Goal: Task Accomplishment & Management: Use online tool/utility

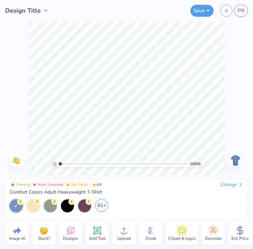
click at [103, 204] on div "61+" at bounding box center [101, 205] width 13 height 13
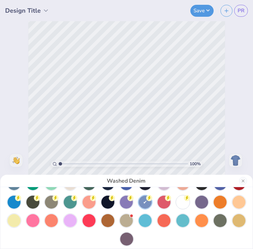
scroll to position [59, 0]
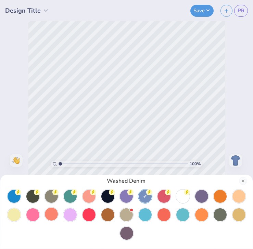
click at [52, 213] on div at bounding box center [51, 213] width 13 height 13
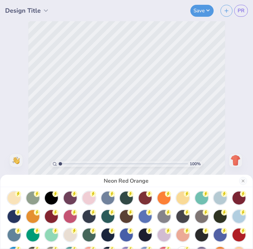
scroll to position [0, 0]
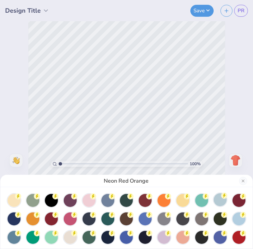
click at [223, 202] on div at bounding box center [219, 199] width 13 height 13
click at [222, 200] on div at bounding box center [219, 200] width 13 height 13
click at [218, 198] on div at bounding box center [219, 200] width 13 height 13
click at [222, 202] on div at bounding box center [219, 200] width 13 height 13
click at [237, 218] on div at bounding box center [238, 218] width 13 height 13
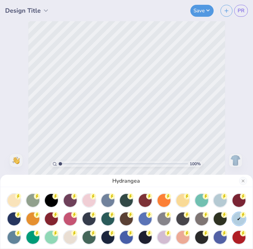
click at [240, 218] on div at bounding box center [238, 218] width 13 height 13
click at [245, 179] on button "Close" at bounding box center [243, 181] width 8 height 8
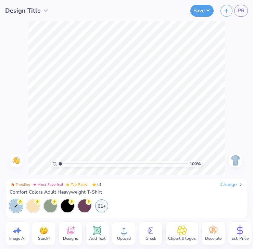
click at [75, 231] on icon at bounding box center [70, 230] width 10 height 10
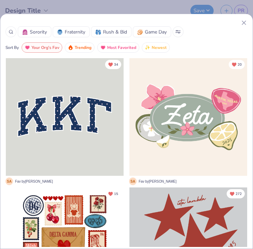
click at [243, 23] on icon at bounding box center [243, 22] width 7 height 7
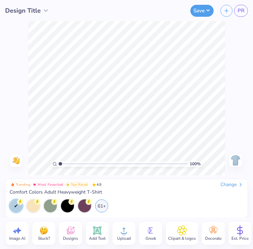
click at [181, 230] on icon at bounding box center [181, 230] width 4 height 4
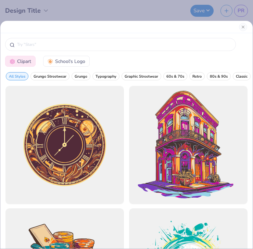
click at [32, 14] on div "Clipart School's Logo All Styles Grunge Streetwear Grunge Typography Graphic St…" at bounding box center [126, 124] width 253 height 249
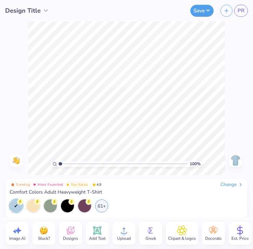
click at [72, 17] on div "Design Title" at bounding box center [37, 10] width 74 height 21
click at [66, 228] on icon at bounding box center [70, 230] width 10 height 10
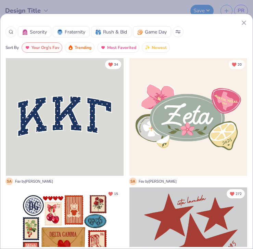
click at [243, 26] on icon at bounding box center [243, 22] width 7 height 7
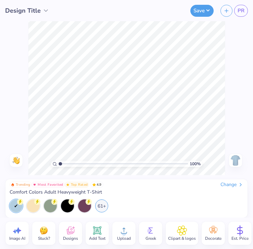
click at [82, 229] on div "Image AI Stuck? Designs Add Text Upload Greek Clipart & logos Decorate Est. Pri…" at bounding box center [143, 232] width 277 height 23
click at [78, 228] on div "Designs" at bounding box center [70, 232] width 23 height 23
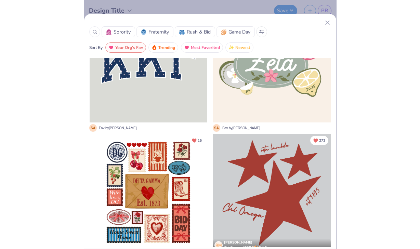
scroll to position [57, 0]
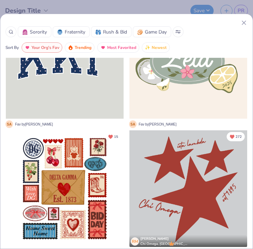
click at [191, 184] on div at bounding box center [188, 189] width 118 height 118
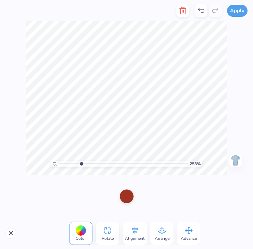
drag, startPoint x: 61, startPoint y: 164, endPoint x: 81, endPoint y: 151, distance: 23.5
click at [81, 161] on input "range" at bounding box center [122, 164] width 129 height 6
drag, startPoint x: 59, startPoint y: 163, endPoint x: 95, endPoint y: 163, distance: 35.5
click at [95, 163] on input "range" at bounding box center [122, 164] width 129 height 6
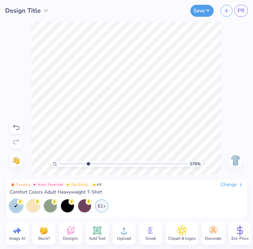
drag, startPoint x: 61, startPoint y: 162, endPoint x: 88, endPoint y: 159, distance: 27.5
click at [88, 161] on input "range" at bounding box center [122, 164] width 129 height 6
type input "1"
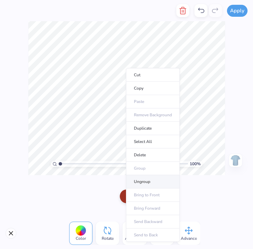
click at [145, 182] on li "Ungroup" at bounding box center [153, 181] width 54 height 13
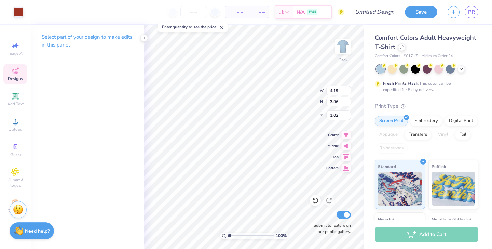
type input "3.59"
type input "6.09"
type input "5.75"
type input "1.80"
type input "3.19"
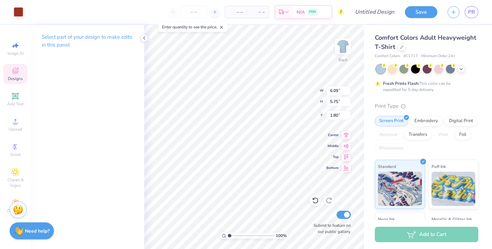
type input "3.00"
type input "3.31"
type input "4.94"
type input "4.64"
type input "1.67"
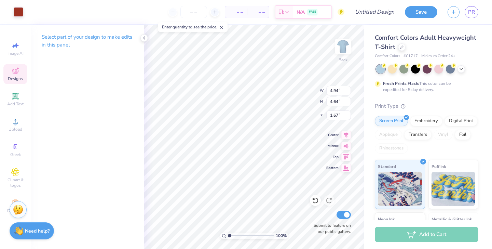
type input "7.28"
type input "7.26"
type input "6.98"
type input "4.94"
type input "4.64"
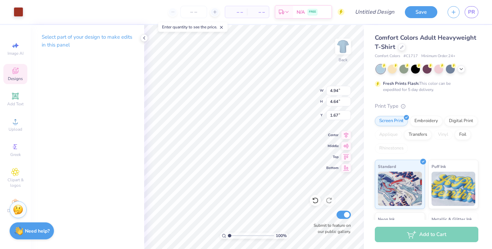
type input "3.00"
type input "3.51"
type input "1.51"
type input "8.32"
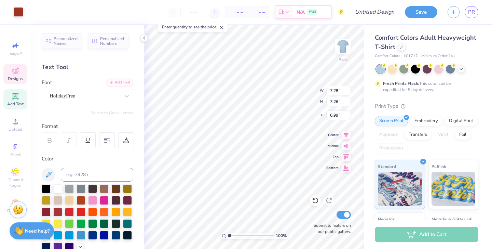
type input "6.99"
type input "7.62"
type input "6.79"
type input "7.64"
type input "7.56"
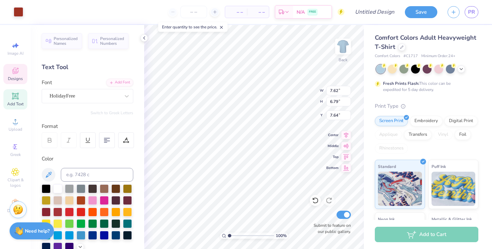
type input "6.92"
type input "7.14"
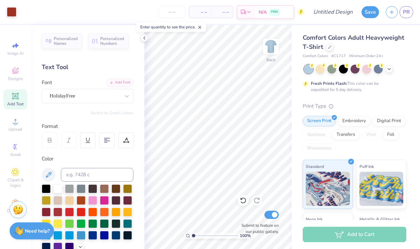
click at [204, 27] on div "Enter quantity to see the price." at bounding box center [170, 27] width 69 height 10
click at [200, 27] on icon at bounding box center [199, 27] width 5 height 5
click at [252, 69] on icon at bounding box center [388, 68] width 5 height 5
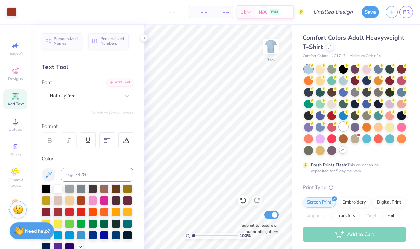
click at [252, 129] on div at bounding box center [343, 126] width 9 height 9
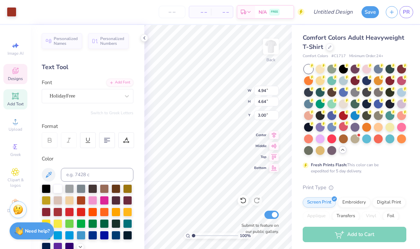
type input "7.56"
type input "6.92"
type input "7.06"
type input "6.09"
type input "5.75"
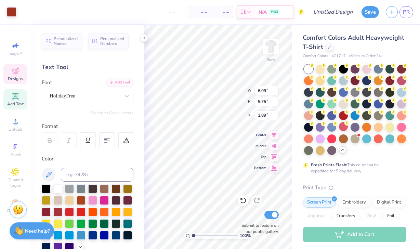
type input "2.15"
type input "7.56"
type input "6.92"
type input "7.06"
click at [60, 186] on div at bounding box center [57, 188] width 9 height 9
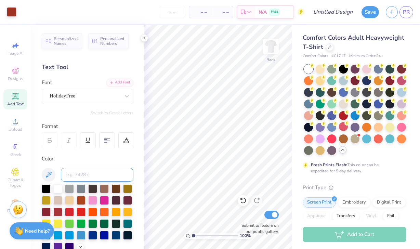
click at [86, 176] on input at bounding box center [97, 175] width 72 height 14
click at [78, 113] on div "Switch to Greek Letters" at bounding box center [88, 112] width 92 height 5
click at [20, 96] on div "Add Text" at bounding box center [15, 99] width 24 height 20
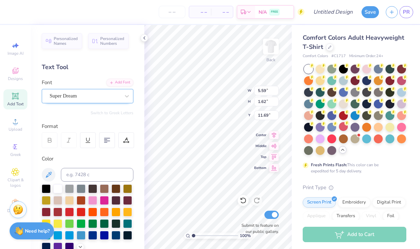
click at [120, 96] on div "Super Dream" at bounding box center [85, 96] width 72 height 11
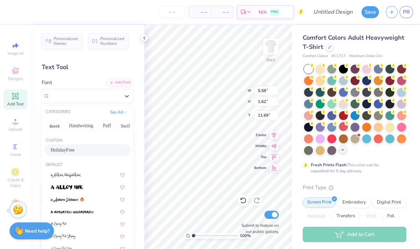
click at [78, 145] on div "HolidayFree" at bounding box center [87, 149] width 86 height 11
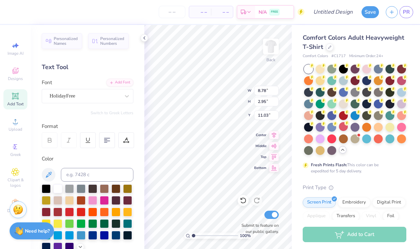
type input "8.78"
type input "2.95"
type input "11.03"
type textarea "a"
type input "7.56"
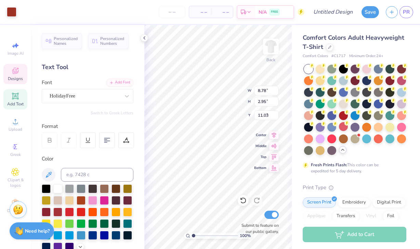
type input "6.92"
type input "7.06"
type input "1.97"
type input "0.88"
type input "4.88"
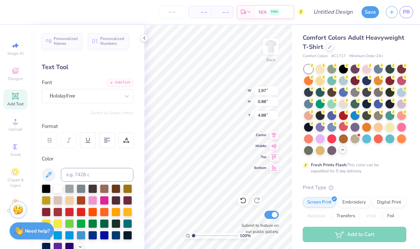
type input "1.84"
type input "1.07"
type input "4.49"
type input "4.94"
type input "4.64"
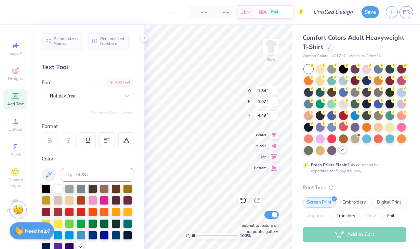
type input "3.00"
type input "1.84"
type input "1.07"
type input "4.49"
type input "4.94"
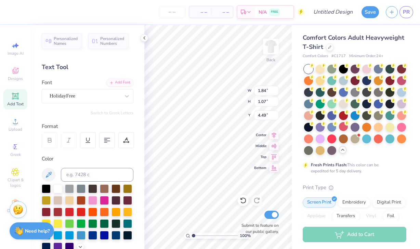
type input "4.64"
type input "3.00"
type input "1.84"
type input "1.07"
type input "5.02"
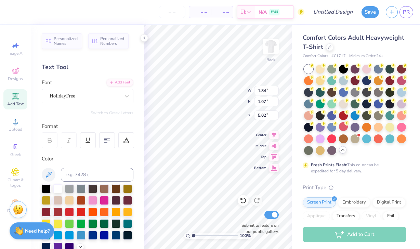
type textarea "o"
type input "4.94"
type input "4.64"
type input "3.00"
type input "0.64"
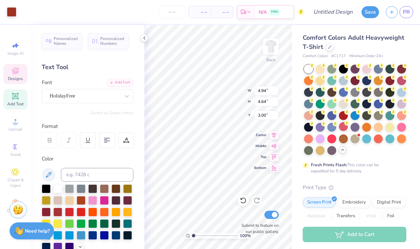
type input "1.00"
type input "4.56"
type input "7.56"
type input "6.92"
type input "7.06"
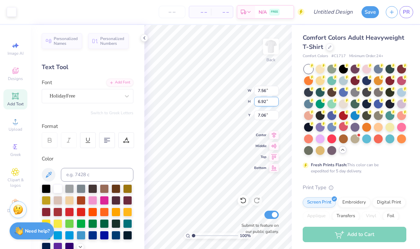
type input "1.84"
type input "1.07"
type input "9.99"
type textarea "pi"
type input "2.33"
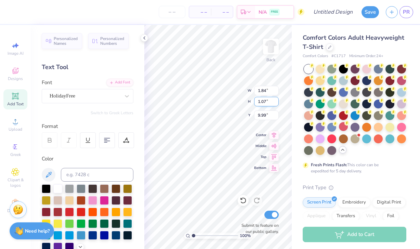
type input "3.18"
type input "8.65"
type input "7.59"
type input "6.91"
type input "6.79"
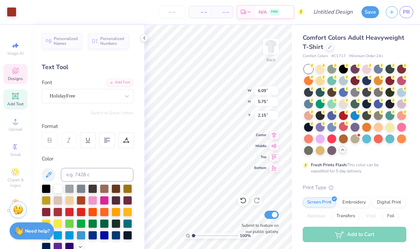
type input "1.45"
type input "1.84"
type input "1.07"
type input "3.79"
type input "5.60"
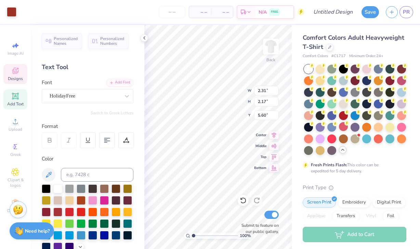
type input "2.31"
type input "2.17"
type input "6.48"
type input "7.59"
type input "6.91"
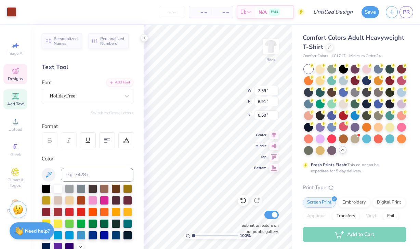
type input "6.79"
type input "1.38"
type input "1.25"
type input "3.00"
click at [252, 67] on icon at bounding box center [346, 65] width 5 height 5
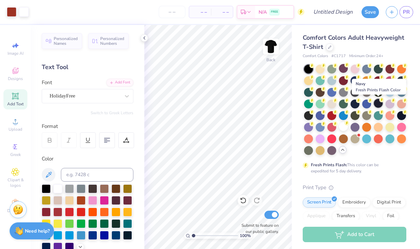
click at [252, 105] on div at bounding box center [378, 103] width 9 height 9
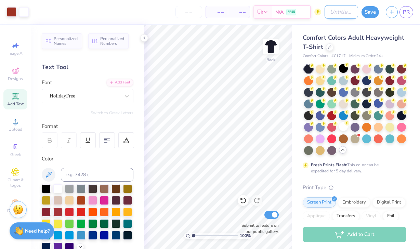
click at [252, 11] on input "Design Title" at bounding box center [340, 12] width 33 height 14
type input "star fdoc"
click at [252, 15] on button "Save" at bounding box center [369, 11] width 17 height 12
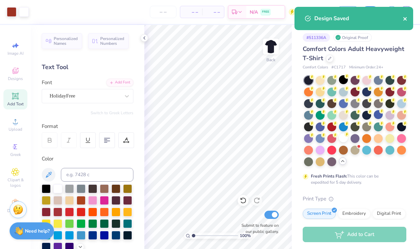
click at [252, 20] on icon "close" at bounding box center [404, 18] width 3 height 3
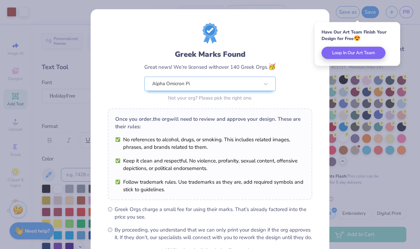
click at [242, 132] on div "Once you order, the org will need to review and approve your design. These are …" at bounding box center [210, 154] width 204 height 92
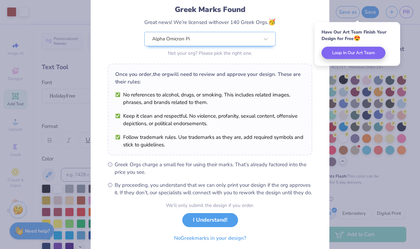
scroll to position [71, 0]
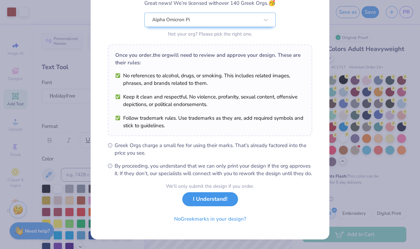
click at [205, 205] on button "I Understand!" at bounding box center [210, 199] width 56 height 14
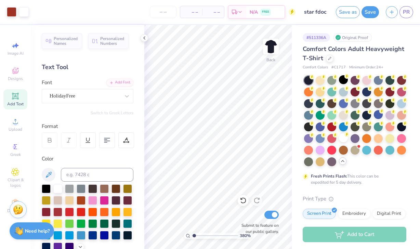
type input "1"
drag, startPoint x: 194, startPoint y: 235, endPoint x: 169, endPoint y: 233, distance: 24.4
click at [192, 233] on input "range" at bounding box center [215, 235] width 46 height 6
click at [146, 37] on icon at bounding box center [143, 37] width 5 height 5
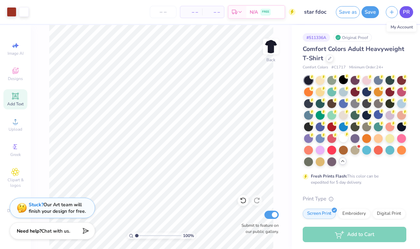
click at [252, 7] on link "PR" at bounding box center [406, 12] width 14 height 12
click at [252, 13] on button "Save" at bounding box center [369, 11] width 17 height 12
click at [252, 14] on span "PR" at bounding box center [406, 12] width 7 height 8
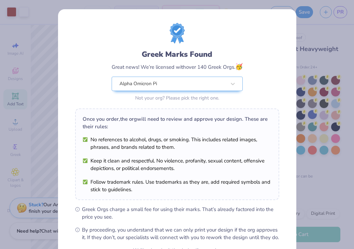
click at [142, 134] on div "Once you order, the org will need to review and approve your design. These are …" at bounding box center [177, 154] width 204 height 92
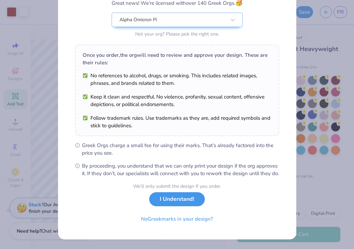
click at [172, 198] on button "I Understand!" at bounding box center [177, 199] width 56 height 14
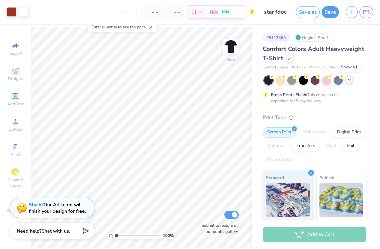
click at [281, 82] on icon at bounding box center [348, 79] width 5 height 5
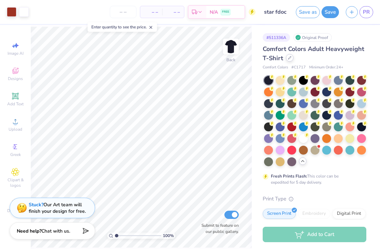
click at [281, 60] on div at bounding box center [290, 58] width 8 height 8
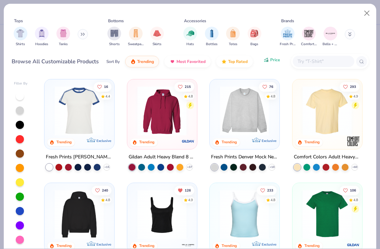
click at [272, 62] on span "Price" at bounding box center [275, 59] width 10 height 5
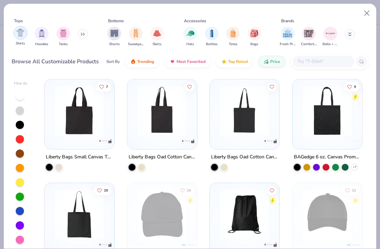
click at [22, 34] on img "filter for Shirts" at bounding box center [20, 33] width 8 height 8
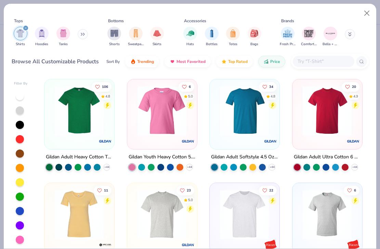
click at [89, 113] on div at bounding box center [24, 110] width 168 height 49
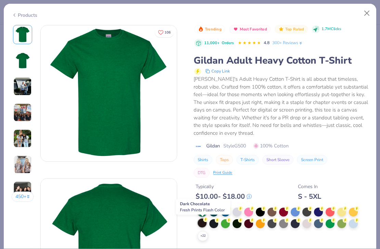
click at [203, 223] on div at bounding box center [202, 222] width 9 height 9
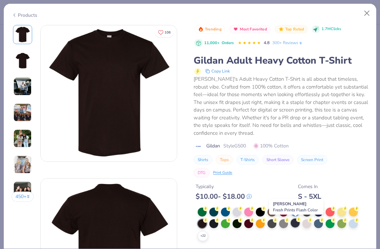
click at [281, 222] on div at bounding box center [294, 222] width 9 height 9
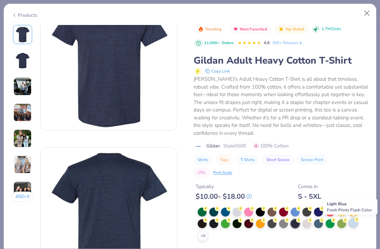
scroll to position [41, 0]
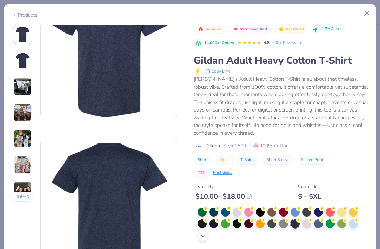
click at [203, 237] on icon at bounding box center [202, 235] width 5 height 5
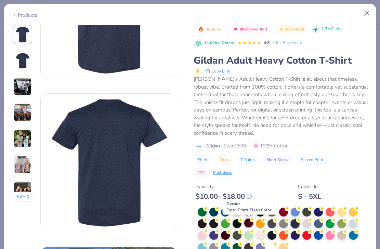
scroll to position [87, 0]
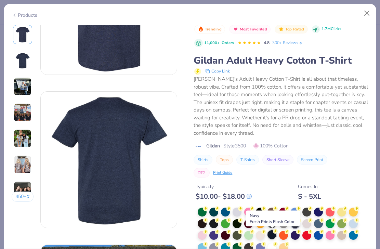
click at [275, 236] on div at bounding box center [271, 234] width 9 height 9
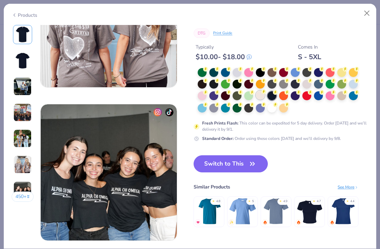
scroll to position [825, 0]
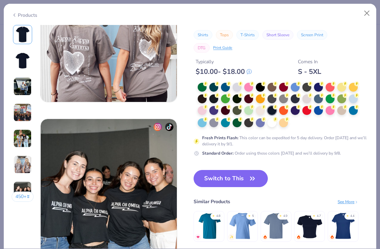
click at [238, 176] on button "Switch to This" at bounding box center [230, 178] width 74 height 17
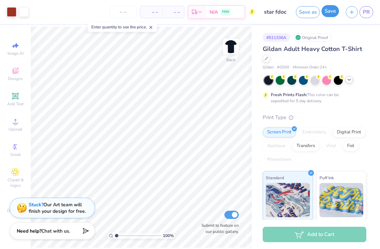
click at [281, 9] on button "Save" at bounding box center [329, 11] width 17 height 12
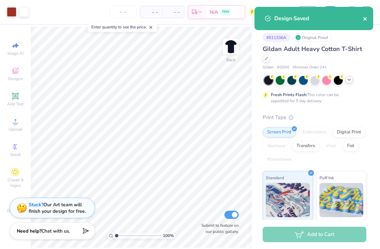
click at [281, 22] on button "close" at bounding box center [365, 18] width 5 height 8
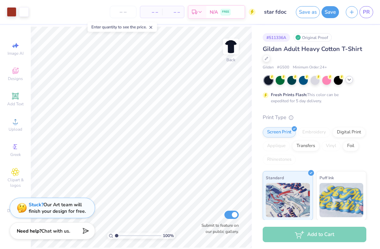
click at [281, 14] on div "Design Saved" at bounding box center [313, 20] width 121 height 31
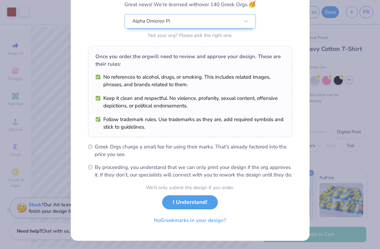
scroll to position [71, 0]
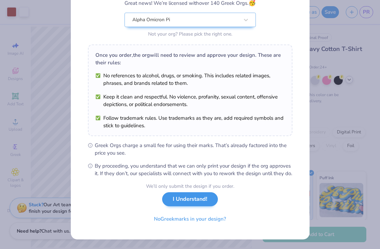
click at [184, 206] on div "We’ll only submit the design if you order. I Understand! No Greek marks in your…" at bounding box center [190, 203] width 88 height 43
click at [185, 202] on button "I Understand!" at bounding box center [190, 199] width 56 height 14
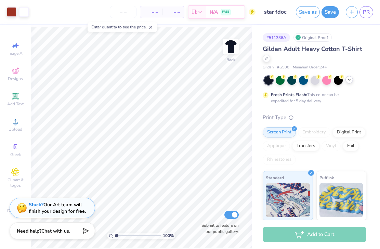
scroll to position [0, 0]
click at [281, 13] on span "PR" at bounding box center [366, 12] width 7 height 8
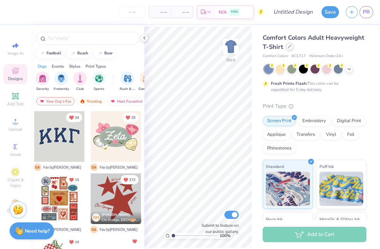
click at [291, 44] on div at bounding box center [290, 47] width 8 height 8
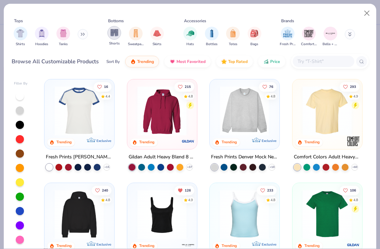
click at [116, 34] on img "filter for Shorts" at bounding box center [114, 33] width 8 height 8
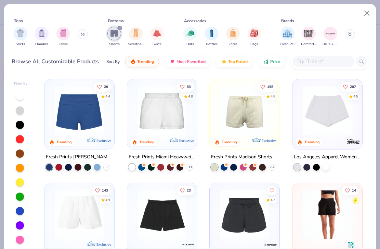
click at [328, 120] on img at bounding box center [327, 110] width 56 height 49
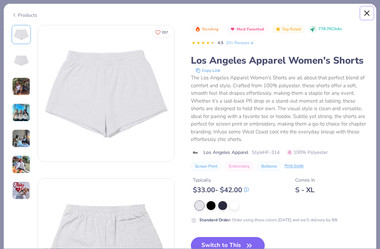
click at [368, 14] on button "Close" at bounding box center [366, 13] width 13 height 13
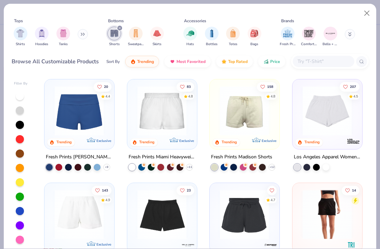
click at [21, 181] on div at bounding box center [20, 182] width 8 height 8
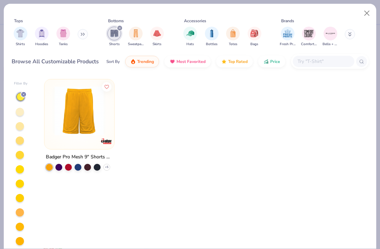
click at [22, 114] on div at bounding box center [20, 112] width 8 height 8
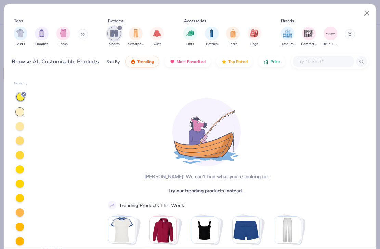
click at [22, 125] on div at bounding box center [20, 126] width 8 height 8
click at [20, 114] on div at bounding box center [20, 112] width 8 height 8
click at [20, 139] on div at bounding box center [20, 140] width 8 height 8
click at [20, 155] on div at bounding box center [20, 155] width 8 height 8
click at [21, 172] on div at bounding box center [20, 169] width 8 height 8
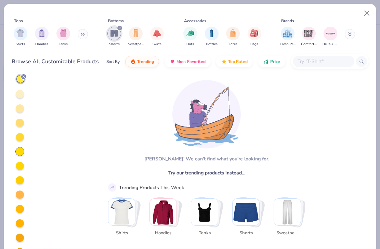
scroll to position [32, 0]
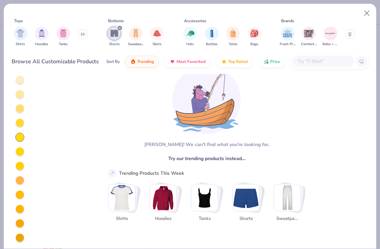
click at [21, 172] on div at bounding box center [21, 150] width 14 height 182
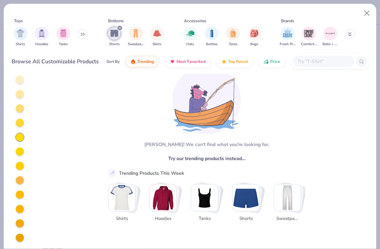
click at [21, 167] on div at bounding box center [20, 166] width 8 height 8
click at [21, 152] on div at bounding box center [20, 151] width 8 height 8
click at [19, 136] on div at bounding box center [20, 137] width 8 height 8
click at [23, 94] on div at bounding box center [20, 94] width 8 height 8
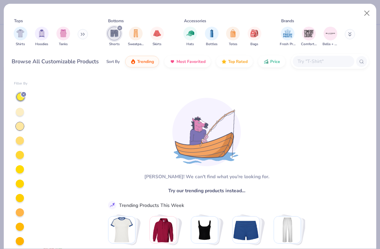
click at [21, 117] on div at bounding box center [21, 183] width 14 height 182
click at [21, 113] on div at bounding box center [20, 112] width 8 height 8
click at [23, 94] on line at bounding box center [24, 94] width 2 height 2
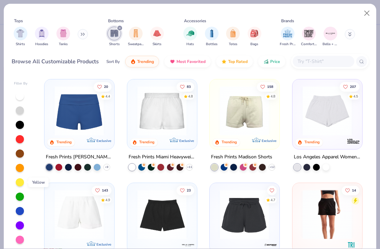
click at [21, 185] on div at bounding box center [20, 182] width 8 height 8
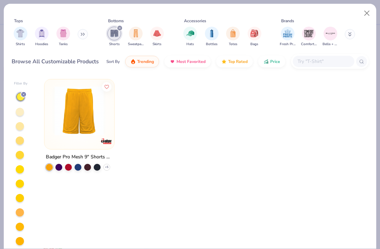
click at [25, 94] on icon at bounding box center [24, 94] width 4 height 4
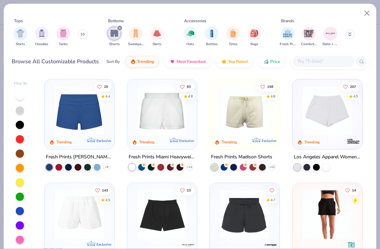
click at [20, 179] on div at bounding box center [20, 182] width 8 height 8
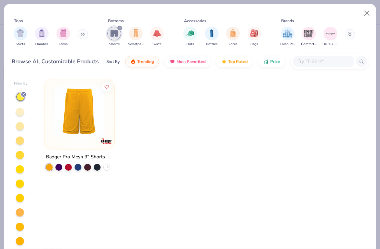
click at [22, 180] on div at bounding box center [20, 183] width 8 height 8
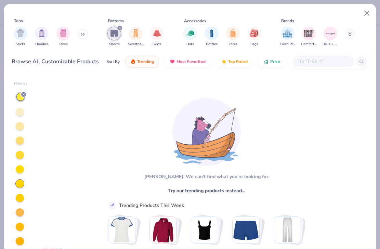
click at [21, 170] on div at bounding box center [20, 169] width 8 height 8
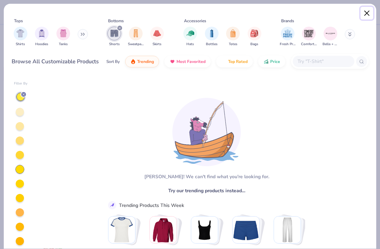
click at [369, 10] on button "Close" at bounding box center [366, 13] width 13 height 13
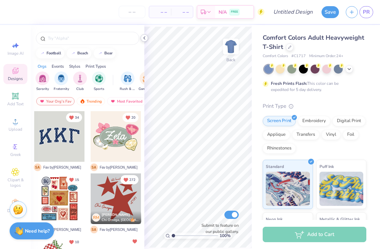
click at [144, 37] on icon at bounding box center [143, 37] width 5 height 5
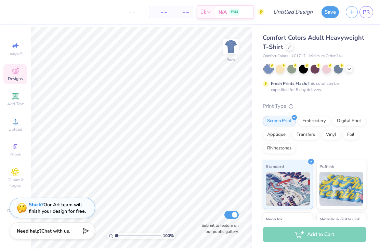
click at [22, 77] on span "Designs" at bounding box center [15, 78] width 15 height 5
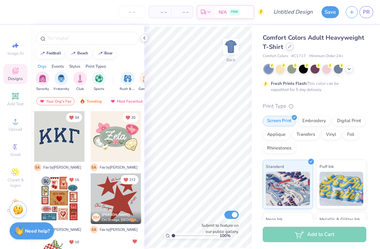
click at [286, 46] on div at bounding box center [290, 47] width 8 height 8
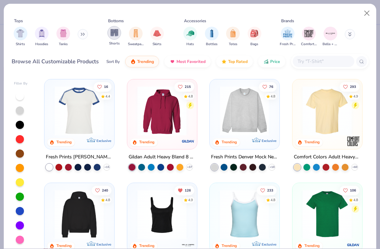
click at [118, 30] on img "filter for Shorts" at bounding box center [114, 33] width 8 height 8
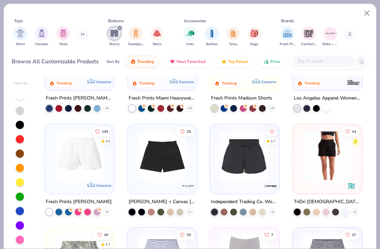
scroll to position [61, 0]
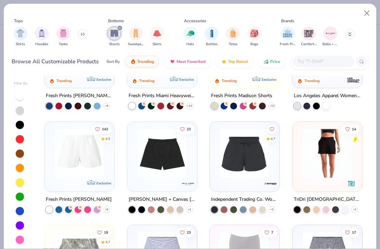
click at [110, 211] on div "+ 5" at bounding box center [78, 209] width 64 height 7
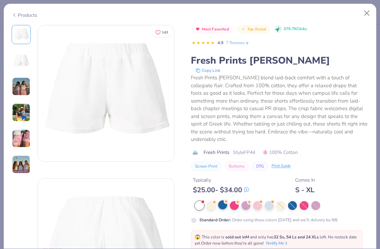
click at [218, 200] on div at bounding box center [222, 204] width 9 height 9
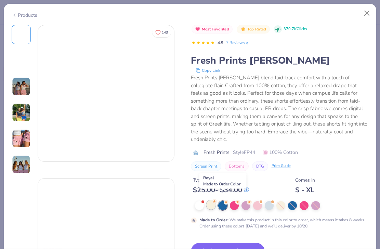
click at [214, 200] on div at bounding box center [210, 204] width 9 height 9
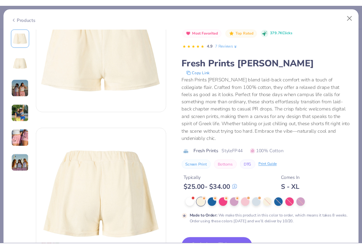
scroll to position [51, 0]
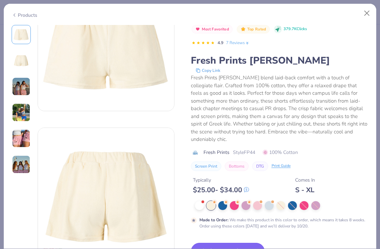
click at [235, 243] on button "Switch to This" at bounding box center [228, 251] width 74 height 17
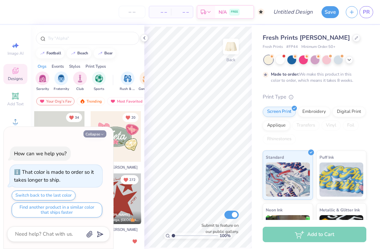
click at [103, 133] on icon "button" at bounding box center [102, 134] width 4 height 4
type textarea "x"
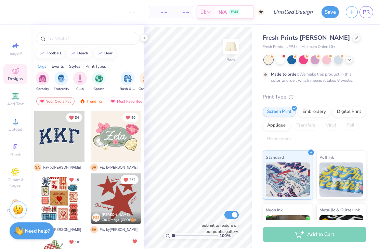
click at [253, 115] on div "– – Per Item – – Total Est. Delivery N/A FREE Design Title Save PR Image AI Des…" at bounding box center [190, 124] width 380 height 249
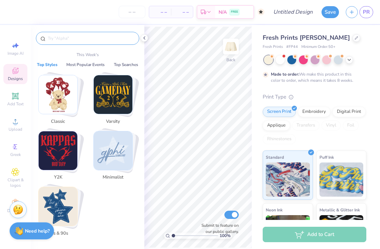
click at [96, 36] on input "text" at bounding box center [90, 38] width 87 height 7
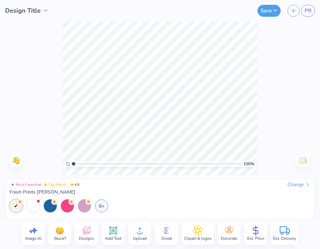
click at [2, 143] on div "100 % Need help? Chat with us. Back" at bounding box center [160, 98] width 320 height 154
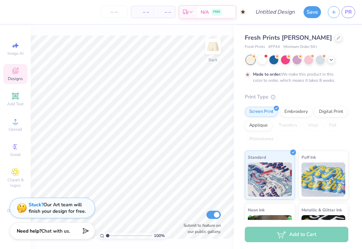
click at [17, 75] on div "Designs" at bounding box center [15, 74] width 24 height 20
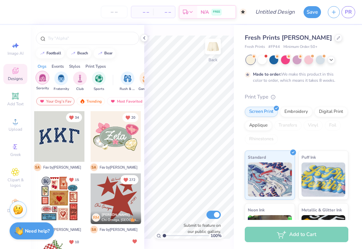
click at [42, 81] on div "filter for Sorority" at bounding box center [43, 78] width 14 height 14
click at [63, 101] on div "Your Org's Fav" at bounding box center [55, 101] width 38 height 8
click at [121, 99] on div "Newest" at bounding box center [134, 101] width 26 height 8
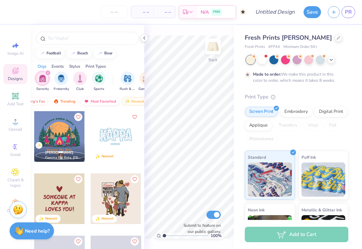
click at [109, 99] on div "Most Favorited" at bounding box center [100, 101] width 39 height 8
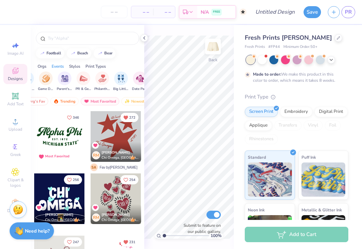
scroll to position [0, 101]
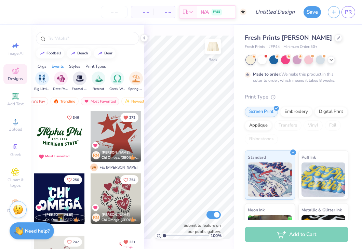
click at [74, 65] on div "Styles" at bounding box center [74, 66] width 11 height 6
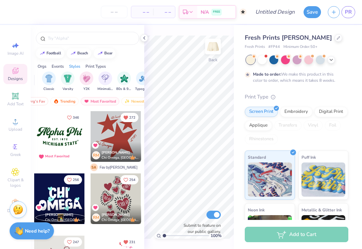
scroll to position [0, 358]
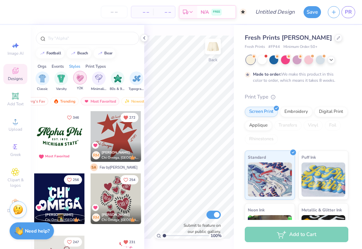
click at [82, 81] on img "filter for Y2K" at bounding box center [80, 78] width 8 height 8
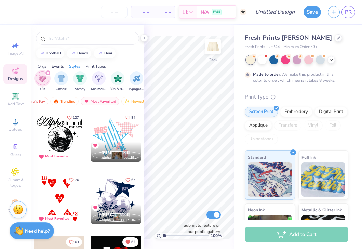
click at [121, 134] on div at bounding box center [116, 136] width 51 height 51
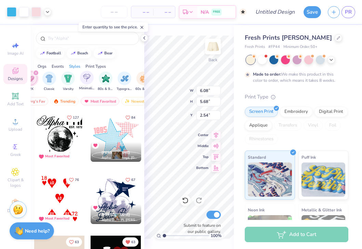
scroll to position [0, 370]
click at [53, 80] on img "filter for Classic" at bounding box center [49, 78] width 8 height 8
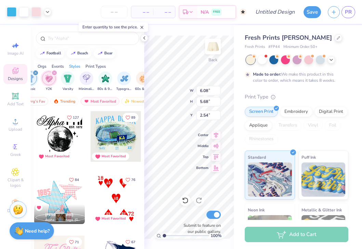
click at [52, 80] on div "filter for Y2K" at bounding box center [49, 78] width 14 height 14
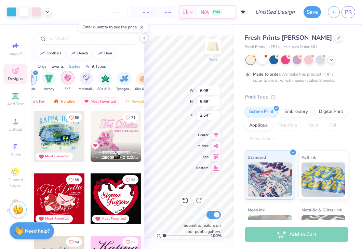
scroll to position [0, 359]
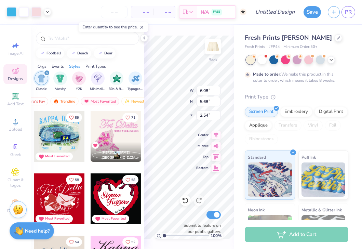
click at [41, 82] on img "filter for Classic" at bounding box center [42, 78] width 8 height 8
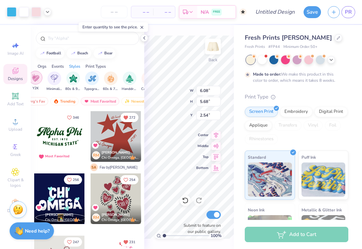
scroll to position [0, 409]
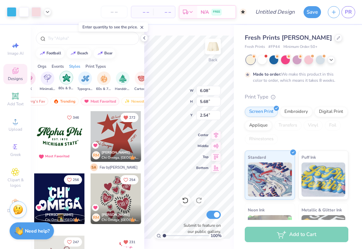
click at [72, 79] on div "filter for 80s & 90s" at bounding box center [66, 78] width 14 height 14
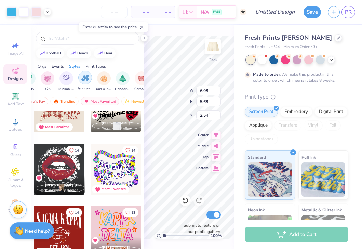
scroll to position [1143, 0]
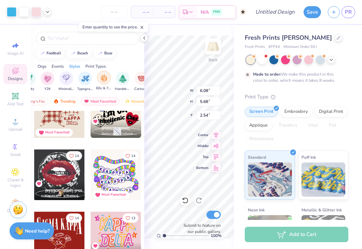
click at [106, 80] on img "filter for 60s & 70s" at bounding box center [104, 78] width 8 height 8
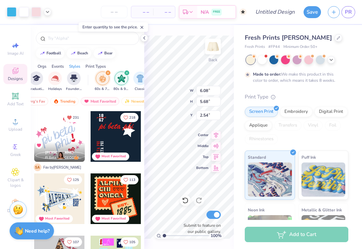
scroll to position [0, 287]
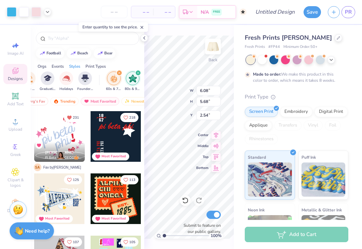
click at [118, 72] on icon "filter for 60s & 70s" at bounding box center [119, 73] width 2 height 2
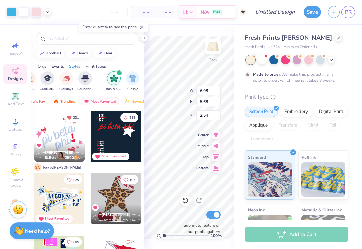
click at [118, 72] on icon "filter for 80s & 90s" at bounding box center [119, 73] width 2 height 2
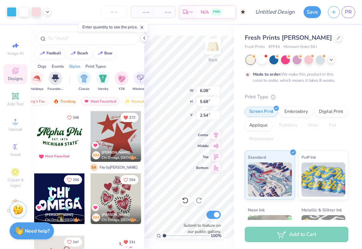
scroll to position [0, 326]
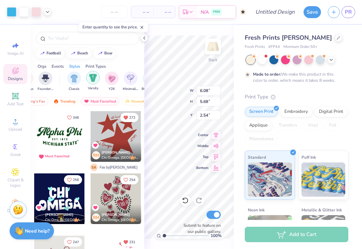
click at [93, 78] on img "filter for Varsity" at bounding box center [93, 78] width 8 height 8
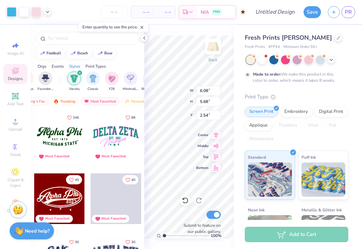
click at [79, 73] on icon "filter for Varsity" at bounding box center [79, 72] width 3 height 3
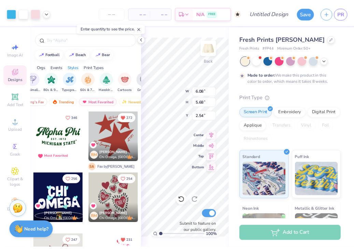
scroll to position [0, 422]
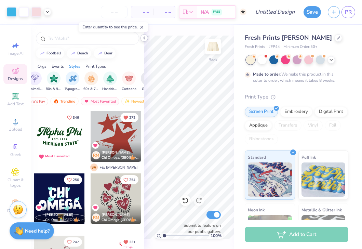
click at [142, 36] on icon at bounding box center [143, 37] width 5 height 5
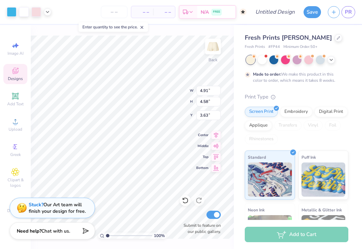
type input "4.91"
type input "4.58"
type input "1.28"
click at [10, 10] on div at bounding box center [12, 11] width 10 height 10
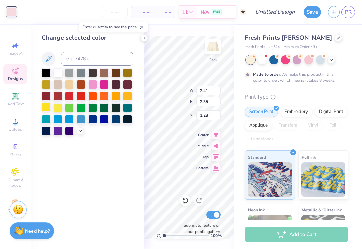
click at [47, 108] on div at bounding box center [46, 107] width 9 height 9
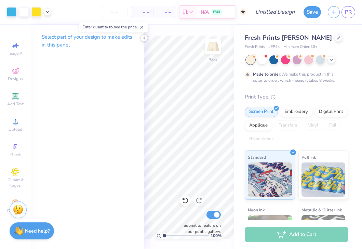
click at [145, 35] on icon at bounding box center [143, 37] width 5 height 5
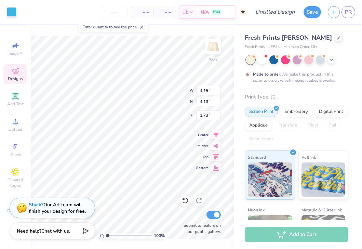
type input "1.73"
click at [10, 9] on div at bounding box center [12, 11] width 10 height 10
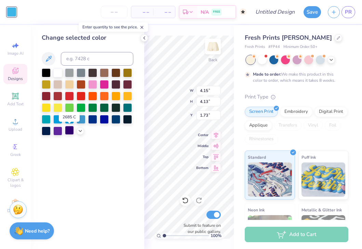
click at [70, 131] on div at bounding box center [69, 130] width 9 height 9
click at [16, 74] on icon at bounding box center [15, 71] width 8 height 8
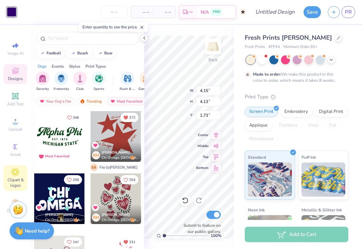
click at [16, 173] on icon at bounding box center [15, 171] width 3 height 3
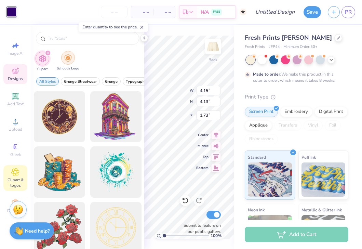
click at [67, 55] on img "filter for School's Logo" at bounding box center [68, 58] width 8 height 8
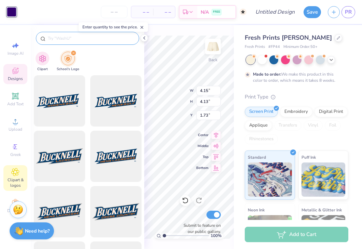
click at [59, 33] on div at bounding box center [87, 38] width 103 height 13
click at [59, 37] on input "text" at bounding box center [90, 38] width 87 height 7
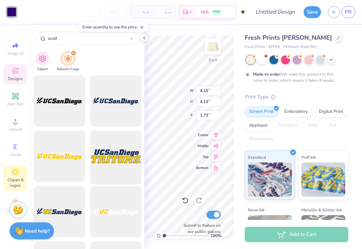
type input "ucsd"
click at [117, 162] on div at bounding box center [115, 156] width 56 height 56
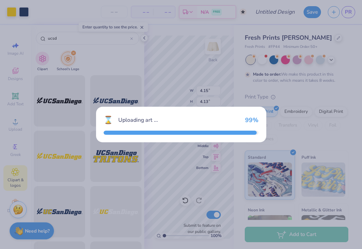
type input "8.56"
type input "2.32"
type input "4.21"
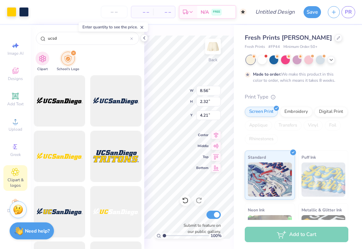
click at [244, 133] on div "Art colors – – Per Item – – Total Est. Delivery N/A FREE Design Title Save PR I…" at bounding box center [181, 124] width 362 height 249
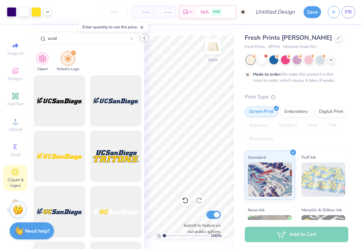
click at [141, 39] on div at bounding box center [144, 38] width 8 height 8
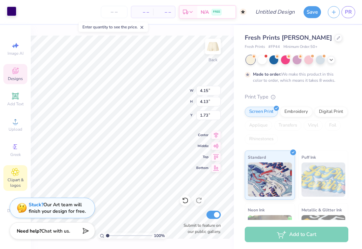
click at [13, 8] on div at bounding box center [12, 11] width 10 height 10
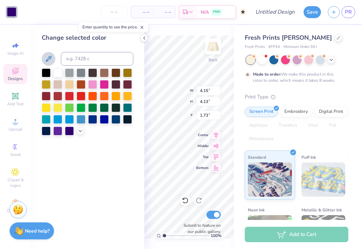
click at [45, 57] on icon at bounding box center [48, 59] width 8 height 8
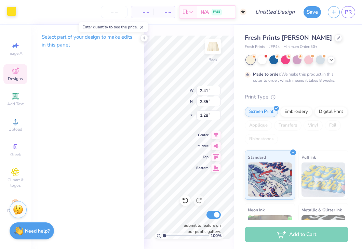
click at [14, 13] on div at bounding box center [12, 11] width 10 height 10
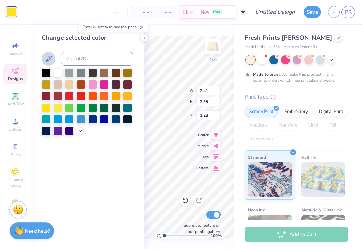
click at [48, 58] on icon at bounding box center [48, 59] width 8 height 8
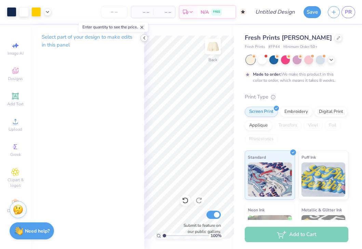
click at [144, 38] on polyline at bounding box center [144, 38] width 1 height 3
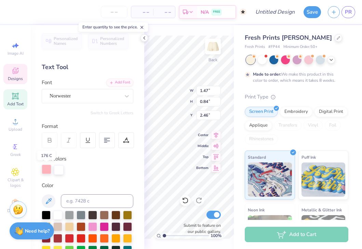
click at [44, 169] on div at bounding box center [47, 169] width 10 height 10
click at [48, 175] on div "Personalized Names Personalized Numbers Text Tool Add Font Font Norwester Switc…" at bounding box center [87, 137] width 113 height 224
click at [50, 202] on icon at bounding box center [48, 201] width 8 height 8
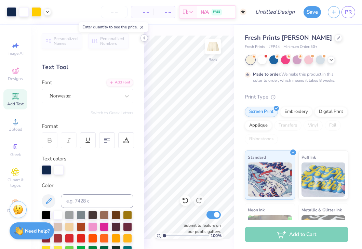
click at [143, 39] on icon at bounding box center [143, 37] width 5 height 5
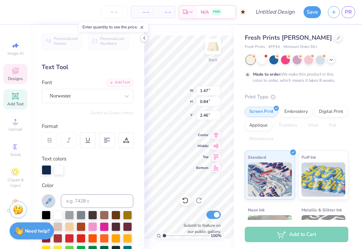
click at [52, 201] on icon at bounding box center [48, 201] width 8 height 8
type input "0.51"
type input "5.02"
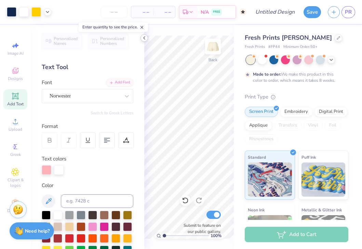
click at [146, 39] on icon at bounding box center [143, 37] width 5 height 5
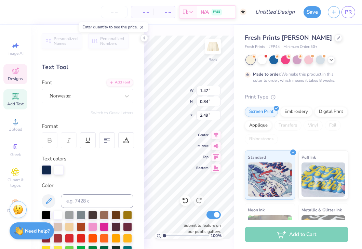
click at [58, 109] on div "Personalized Names Personalized Numbers Text Tool Add Font Font Norwester Switc…" at bounding box center [87, 137] width 113 height 224
click at [20, 76] on span "Designs" at bounding box center [15, 78] width 15 height 5
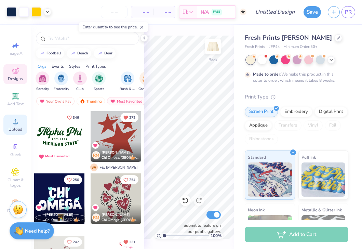
click at [12, 118] on icon at bounding box center [15, 121] width 8 height 8
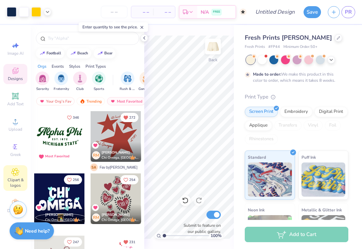
click at [15, 174] on icon at bounding box center [16, 172] width 8 height 8
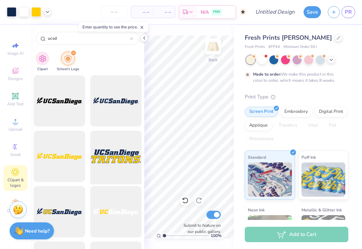
click at [114, 155] on div at bounding box center [115, 156] width 56 height 56
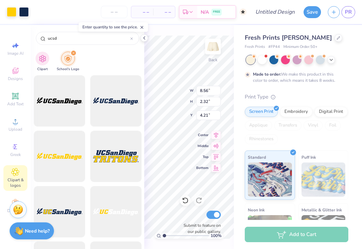
type input "2.18"
type input "6.65"
type input "1.81"
type input "4.06"
type input "6.13"
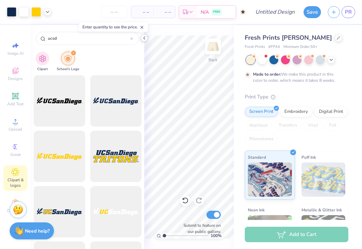
click at [144, 37] on icon at bounding box center [143, 37] width 5 height 5
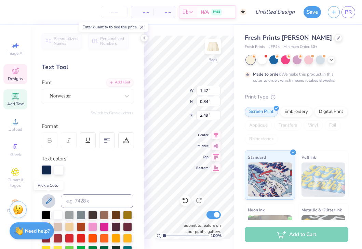
click at [47, 203] on icon at bounding box center [49, 201] width 6 height 6
click at [145, 37] on icon at bounding box center [143, 37] width 5 height 5
click at [59, 172] on div at bounding box center [59, 169] width 10 height 10
click at [52, 203] on icon at bounding box center [48, 201] width 8 height 8
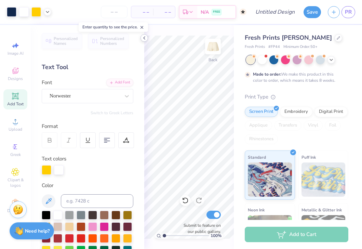
click at [143, 37] on icon at bounding box center [143, 37] width 5 height 5
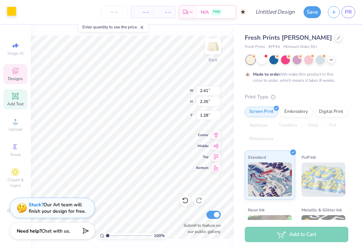
click at [13, 13] on div at bounding box center [12, 11] width 10 height 10
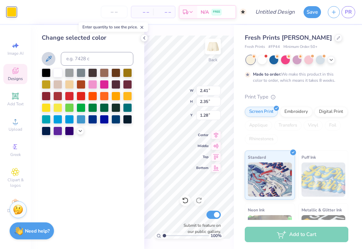
click at [47, 61] on icon at bounding box center [48, 59] width 8 height 8
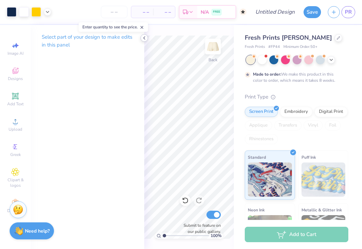
click at [144, 36] on icon at bounding box center [143, 37] width 5 height 5
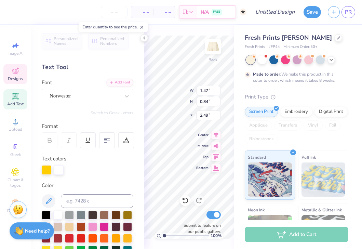
click at [164, 236] on input "range" at bounding box center [186, 235] width 46 height 6
type input "0.62"
type input "4.54"
click at [46, 168] on div at bounding box center [47, 169] width 10 height 10
click at [49, 203] on icon at bounding box center [48, 201] width 8 height 8
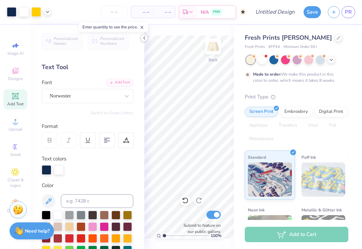
click at [144, 37] on icon at bounding box center [143, 37] width 5 height 5
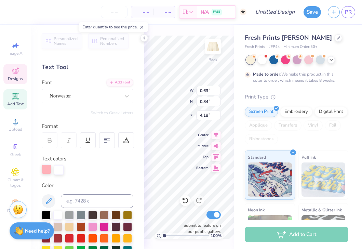
click at [44, 170] on div at bounding box center [47, 169] width 10 height 10
click at [8, 176] on div "Clipart & logos" at bounding box center [15, 178] width 24 height 26
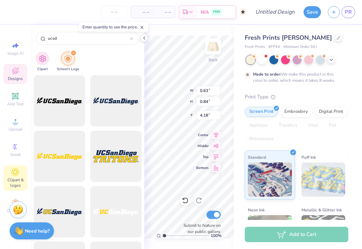
click at [13, 76] on span "Designs" at bounding box center [15, 78] width 15 height 5
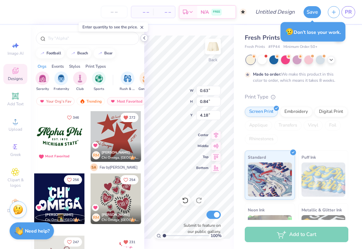
click at [144, 36] on icon at bounding box center [143, 37] width 5 height 5
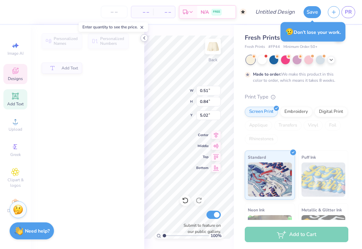
type input "0.51"
type input "5.02"
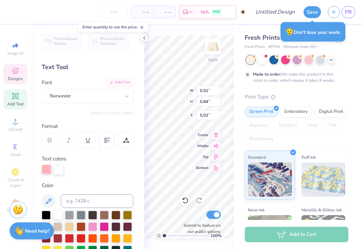
click at [46, 169] on div at bounding box center [47, 169] width 10 height 10
click at [49, 203] on icon at bounding box center [48, 201] width 8 height 8
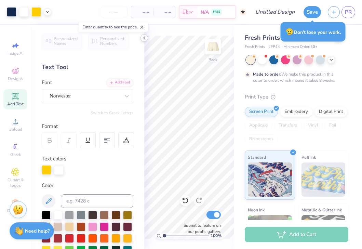
click at [146, 35] on icon at bounding box center [143, 37] width 5 height 5
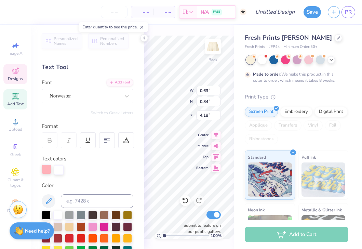
click at [43, 172] on div at bounding box center [47, 169] width 10 height 10
click at [46, 204] on icon at bounding box center [48, 201] width 8 height 8
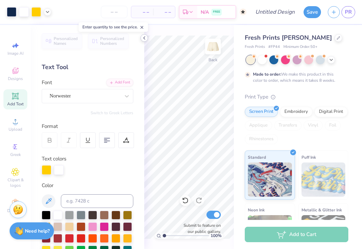
click at [143, 37] on icon at bounding box center [143, 37] width 5 height 5
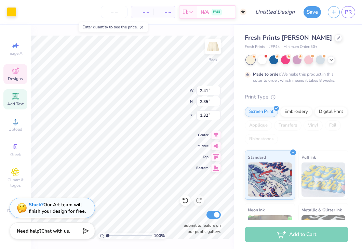
type input "1.32"
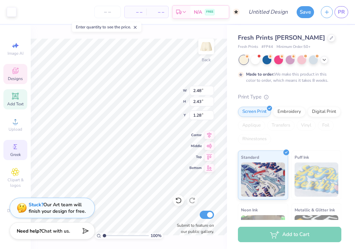
type input "2.48"
type input "2.43"
type input "1.28"
click at [12, 12] on div at bounding box center [12, 11] width 10 height 10
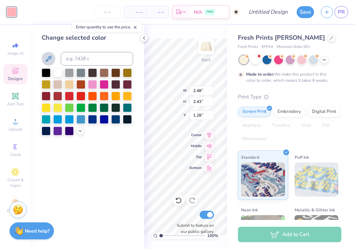
click at [48, 59] on icon at bounding box center [48, 59] width 8 height 8
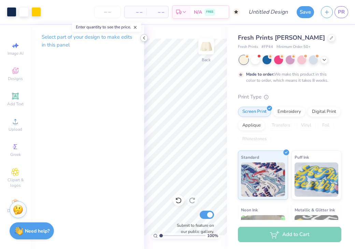
click at [141, 38] on icon at bounding box center [143, 37] width 5 height 5
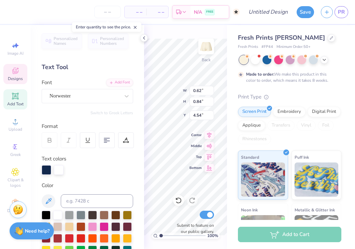
type textarea "x"
type textarea "o"
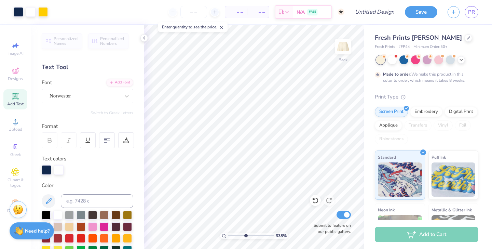
drag, startPoint x: 230, startPoint y: 234, endPoint x: 246, endPoint y: 233, distance: 15.4
type input "4.56"
click at [246, 233] on input "range" at bounding box center [251, 235] width 46 height 6
type input "4.15"
type input "4.13"
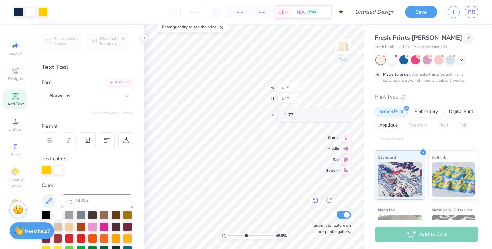
type input "1.73"
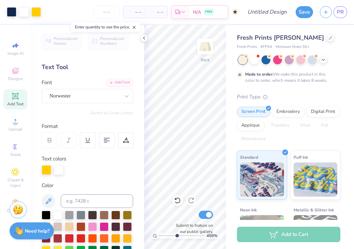
type input "1"
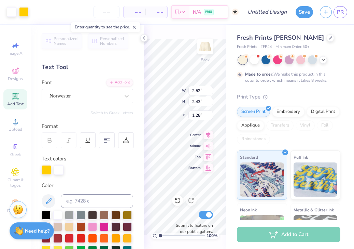
click at [165, 93] on div "100 % Back W 2.52 2.52 " H 2.43 2.43 " Y 1.28 1.28 " Center Middle Top Bottom S…" at bounding box center [185, 137] width 82 height 224
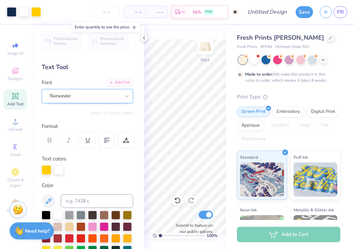
click at [94, 97] on div "Norwester" at bounding box center [85, 96] width 72 height 11
click at [94, 96] on div "Norwester" at bounding box center [85, 96] width 70 height 8
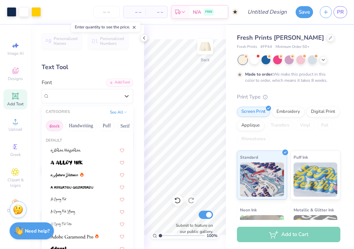
click at [58, 126] on button "Greek" at bounding box center [54, 125] width 17 height 11
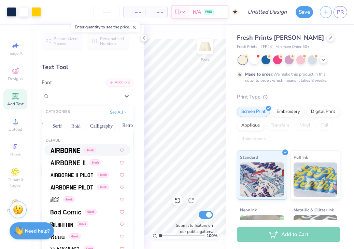
scroll to position [0, 0]
click at [17, 153] on span "Greek" at bounding box center [15, 154] width 11 height 5
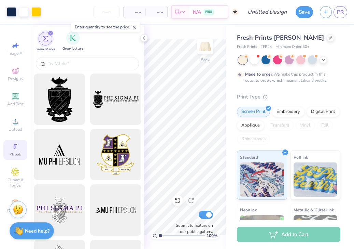
click at [63, 46] on span "Greek Letters" at bounding box center [73, 48] width 21 height 5
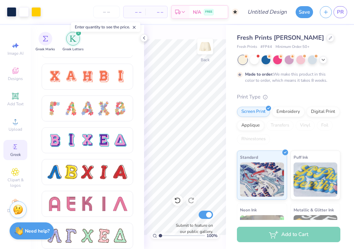
scroll to position [442, 0]
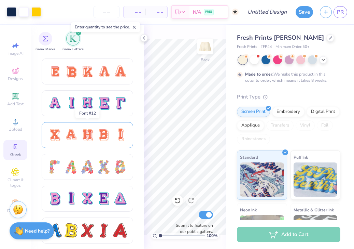
click at [108, 136] on div at bounding box center [104, 135] width 14 height 14
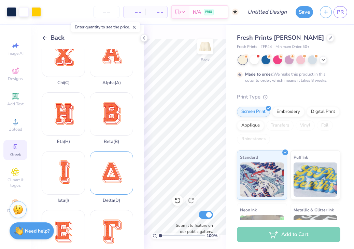
scroll to position [0, 0]
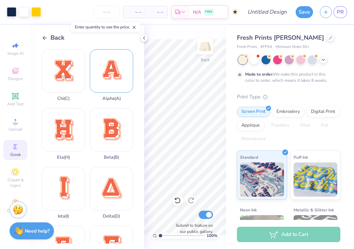
click at [118, 70] on div "Alpha ( A )" at bounding box center [111, 75] width 43 height 52
click at [46, 38] on icon at bounding box center [45, 38] width 6 height 6
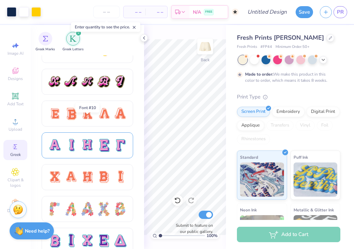
scroll to position [416, 0]
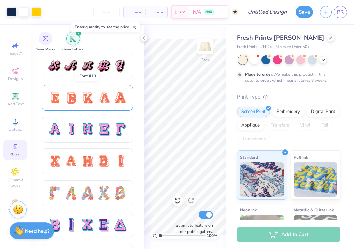
click at [97, 93] on div at bounding box center [104, 98] width 14 height 14
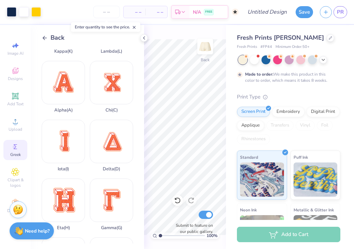
scroll to position [115, 0]
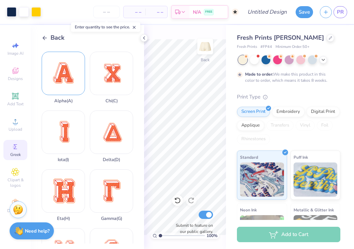
click at [71, 77] on div "Alpha ( A )" at bounding box center [63, 78] width 43 height 52
click at [46, 36] on icon at bounding box center [45, 38] width 6 height 6
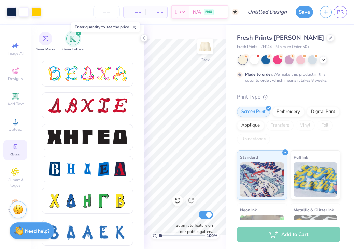
scroll to position [934, 0]
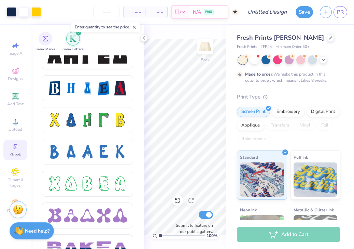
click at [79, 32] on div "Enter quantity to see the price." at bounding box center [105, 27] width 73 height 14
click at [18, 101] on span "Add Text" at bounding box center [15, 103] width 16 height 5
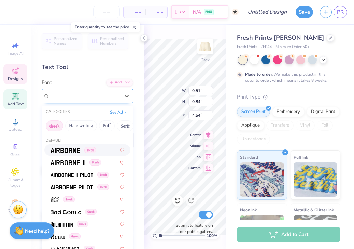
click at [96, 93] on div "Norwester" at bounding box center [85, 96] width 72 height 11
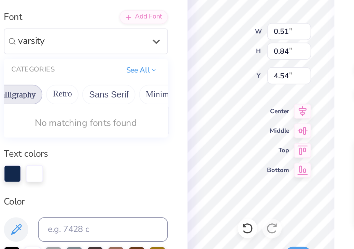
scroll to position [0, 134]
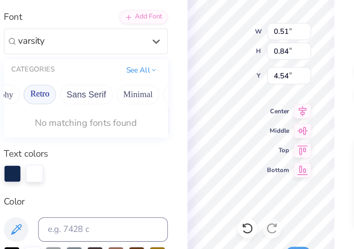
click at [66, 126] on button "Retro" at bounding box center [62, 125] width 18 height 11
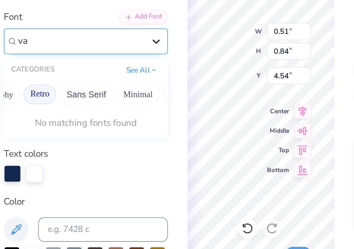
type input "v"
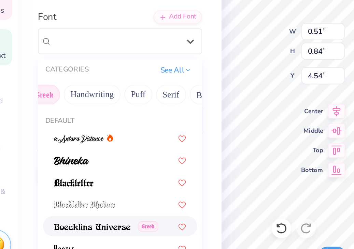
scroll to position [0, 0]
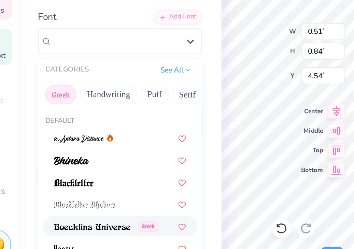
click at [52, 127] on button "Greek" at bounding box center [54, 125] width 17 height 11
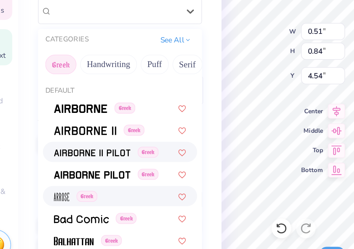
scroll to position [17, 0]
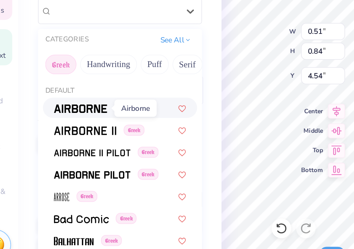
click at [72, 135] on img at bounding box center [66, 133] width 30 height 5
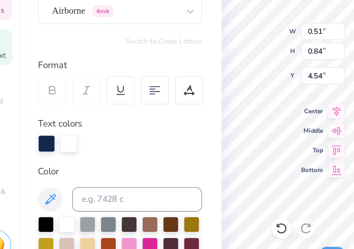
type input "0.65"
type input "0.87"
type input "4.52"
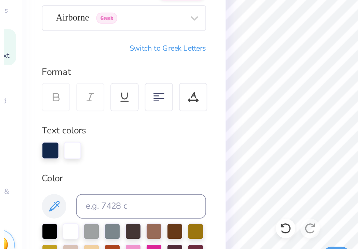
scroll to position [13, 0]
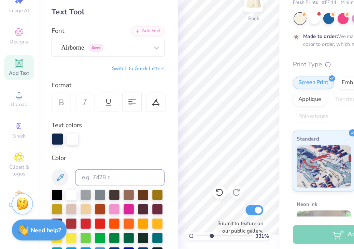
drag, startPoint x: 160, startPoint y: 237, endPoint x: 171, endPoint y: 236, distance: 11.3
type input "3.37"
click at [171, 236] on input "range" at bounding box center [182, 235] width 46 height 6
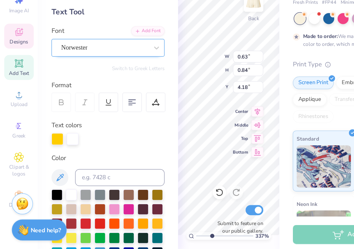
click at [83, 83] on div "Norwester" at bounding box center [85, 83] width 72 height 11
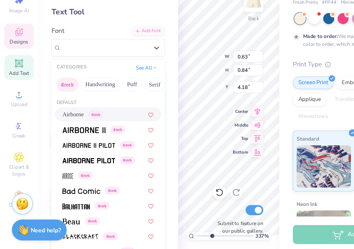
click at [66, 137] on span "Airborne" at bounding box center [59, 137] width 17 height 7
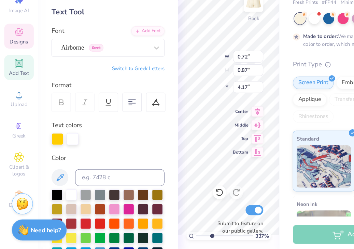
type input "0.72"
type input "0.87"
type input "4.17"
type input "4.15"
type input "4.13"
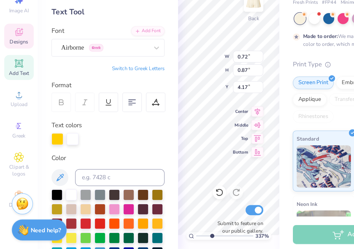
type input "1.73"
type input "0.72"
type input "0.87"
type input "4.94"
type textarea "p"
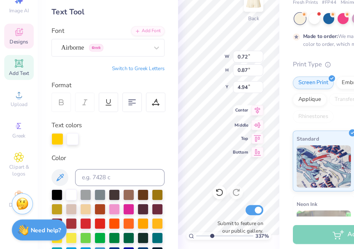
type textarea "∏"
type input "5.04"
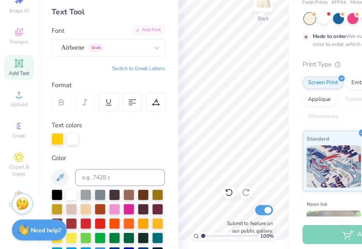
scroll to position [0, 0]
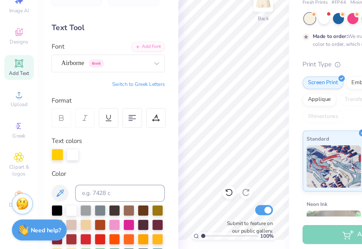
click at [142, 178] on div "Personalized Names Personalized Numbers Text Tool Add Font Font Airborne Greek …" at bounding box center [87, 137] width 113 height 224
drag, startPoint x: 164, startPoint y: 235, endPoint x: 179, endPoint y: 236, distance: 15.1
click at [179, 236] on input "range" at bounding box center [186, 235] width 46 height 6
drag, startPoint x: 180, startPoint y: 235, endPoint x: 171, endPoint y: 235, distance: 9.6
type input "2.4"
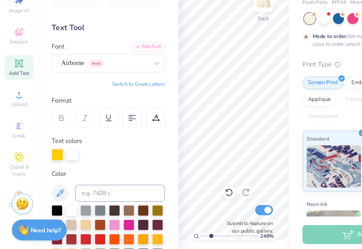
click at [171, 235] on input "range" at bounding box center [186, 235] width 46 height 6
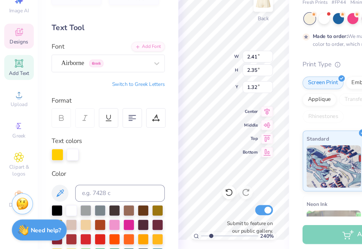
click at [199, 113] on div "240 % Back W 2.41 2.41 " H 2.35 2.35 " Y 1.32 1.32 " Center Middle Top Bottom S…" at bounding box center [189, 137] width 90 height 224
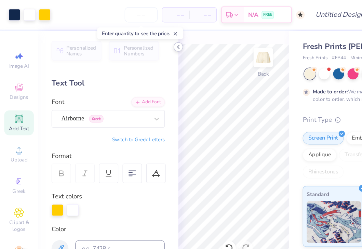
click at [141, 37] on icon at bounding box center [143, 37] width 5 height 5
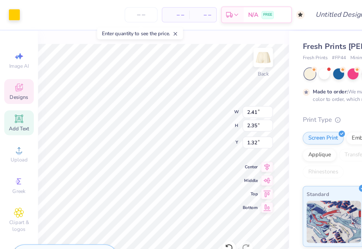
type input "2.48"
type input "2.43"
type input "1.28"
type input "2.41"
type input "2.35"
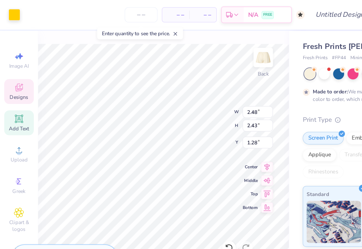
type input "1.32"
type input "2.48"
type input "2.43"
type input "1.28"
type input "2.41"
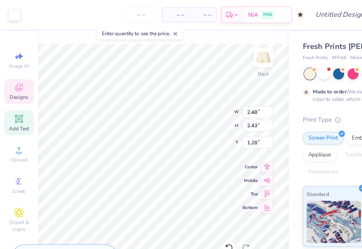
type input "2.35"
type input "1.32"
type input "2.48"
type input "2.43"
type input "1.28"
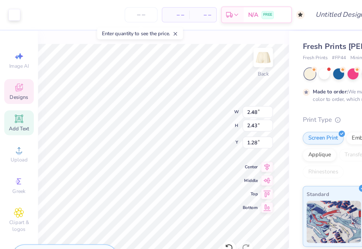
type input "2.41"
type input "2.35"
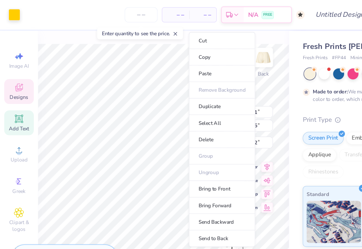
type input "2.08"
type input "4.15"
type input "4.13"
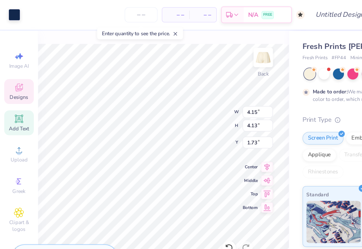
type input "1.78"
type input "2.41"
type input "2.35"
click at [12, 13] on div at bounding box center [12, 11] width 10 height 10
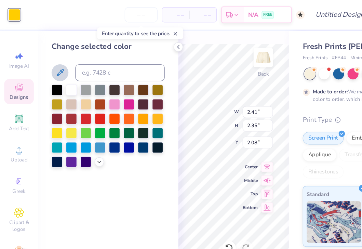
click at [45, 60] on icon at bounding box center [48, 59] width 8 height 8
click at [48, 107] on div at bounding box center [46, 107] width 9 height 9
click at [144, 38] on polyline at bounding box center [144, 38] width 1 height 3
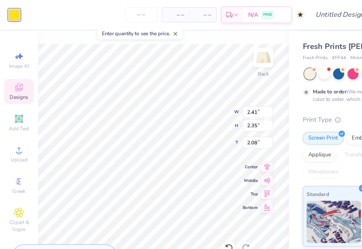
type input "1.32"
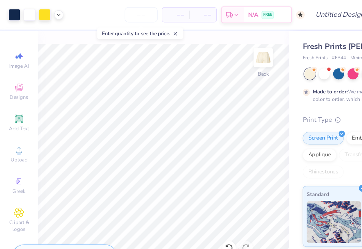
click at [143, 27] on icon at bounding box center [141, 27] width 5 height 5
click at [45, 10] on icon at bounding box center [47, 11] width 5 height 5
click at [50, 10] on icon at bounding box center [47, 11] width 5 height 5
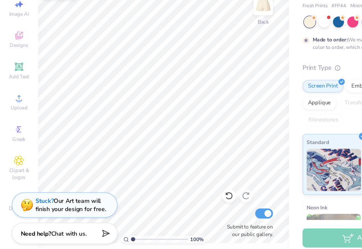
drag, startPoint x: 115, startPoint y: 236, endPoint x: 93, endPoint y: 234, distance: 22.3
type input "1"
click at [106, 234] on input "range" at bounding box center [129, 235] width 46 height 6
